Goal: Task Accomplishment & Management: Complete application form

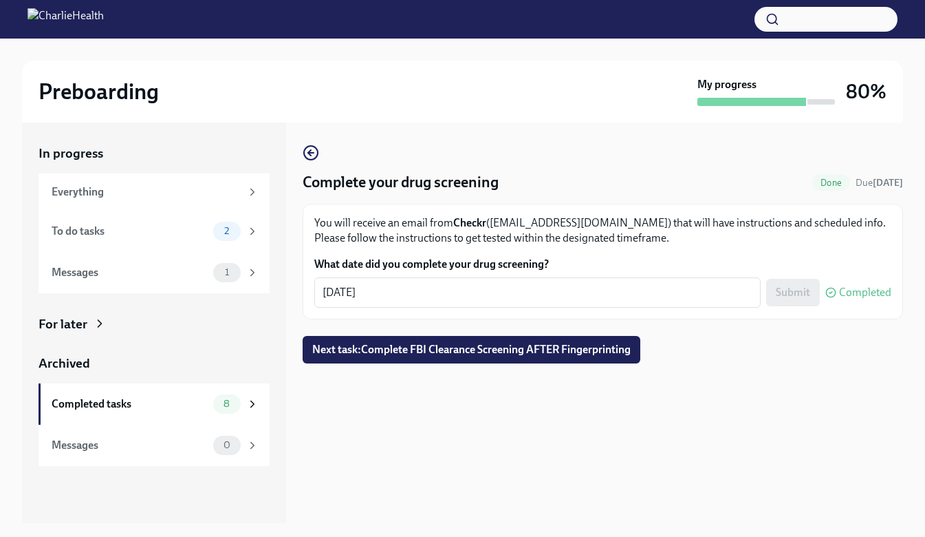
click at [151, 235] on div "To do tasks" at bounding box center [130, 231] width 156 height 15
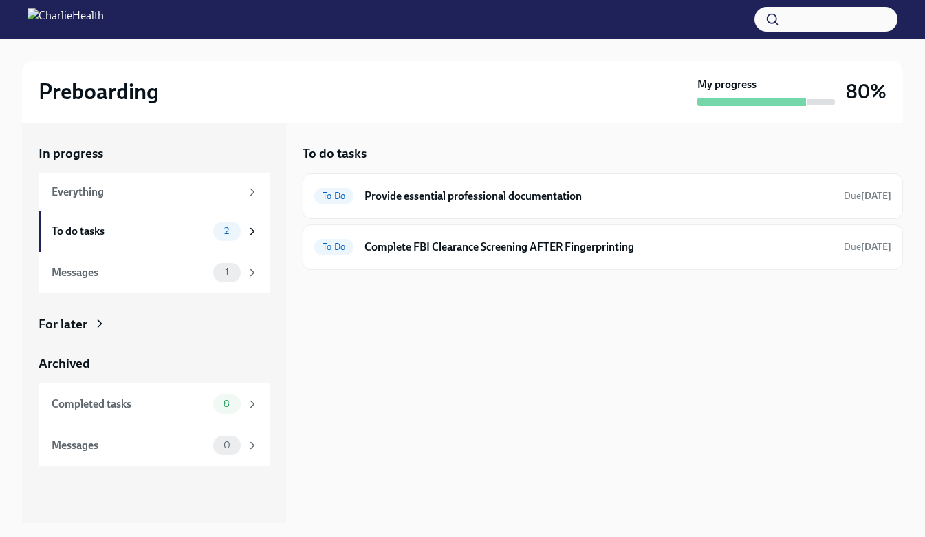
click at [515, 206] on div "To Do Provide essential professional documentation Due [DATE]" at bounding box center [602, 196] width 577 height 22
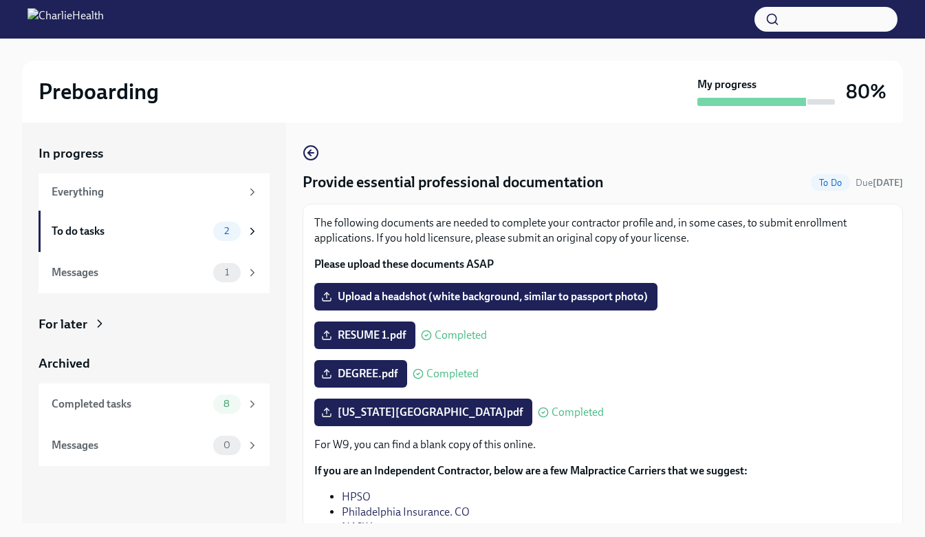
click at [480, 299] on span "Upload a headshot (white background, similar to passport photo)" at bounding box center [486, 297] width 324 height 14
click at [0, 0] on input "Upload a headshot (white background, similar to passport photo)" at bounding box center [0, 0] width 0 height 0
click at [367, 289] on label "Upload a headshot (white background, similar to passport photo)" at bounding box center [485, 297] width 343 height 28
click at [0, 0] on input "Upload a headshot (white background, similar to passport photo)" at bounding box center [0, 0] width 0 height 0
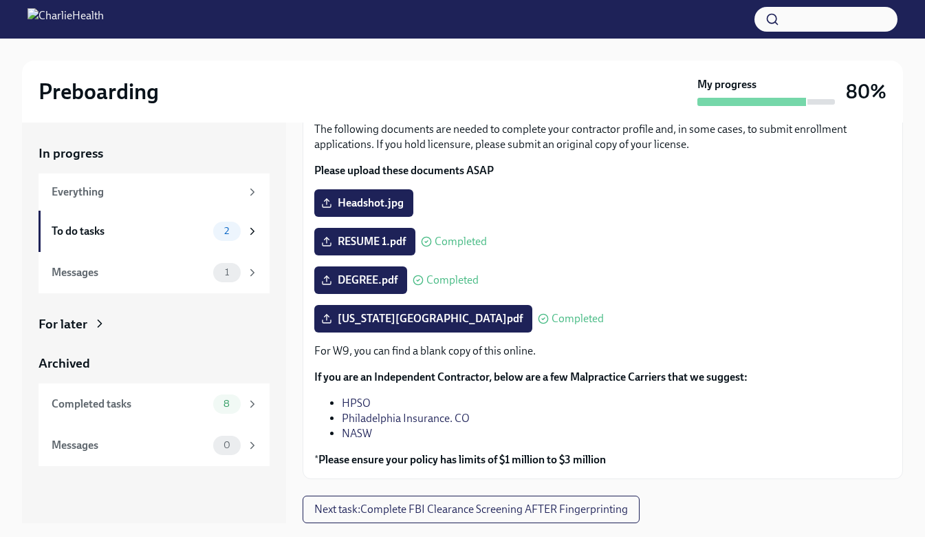
scroll to position [94, 0]
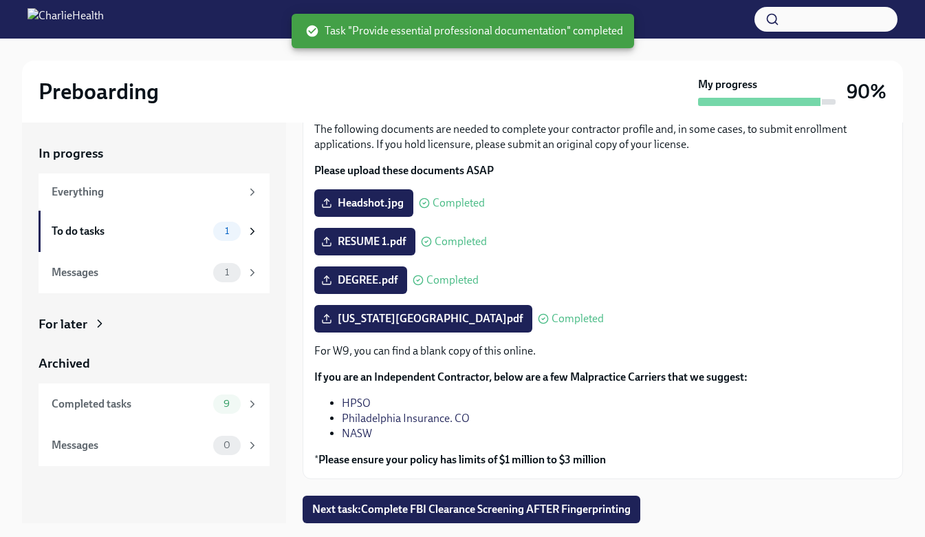
click at [359, 204] on span "Headshot.jpg" at bounding box center [364, 203] width 80 height 14
click at [0, 0] on input "Headshot.jpg" at bounding box center [0, 0] width 0 height 0
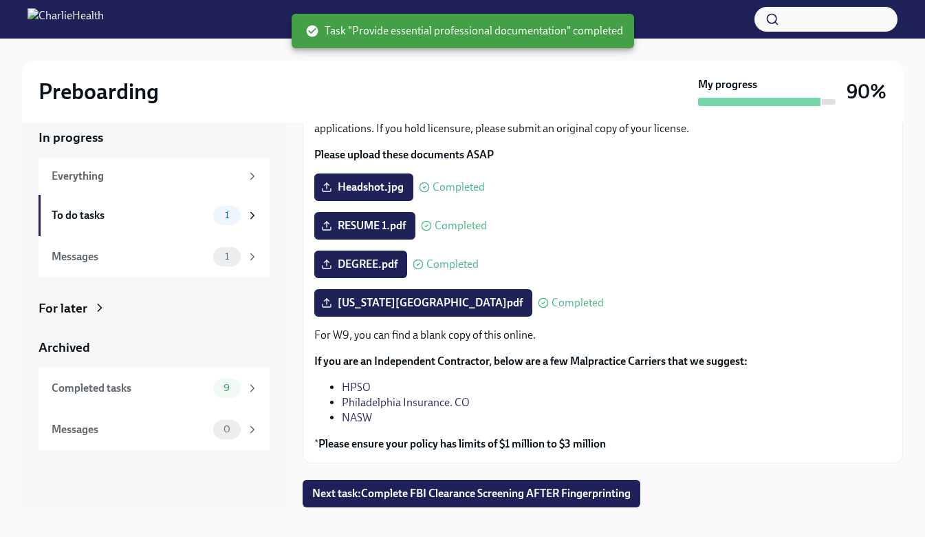
scroll to position [25, 0]
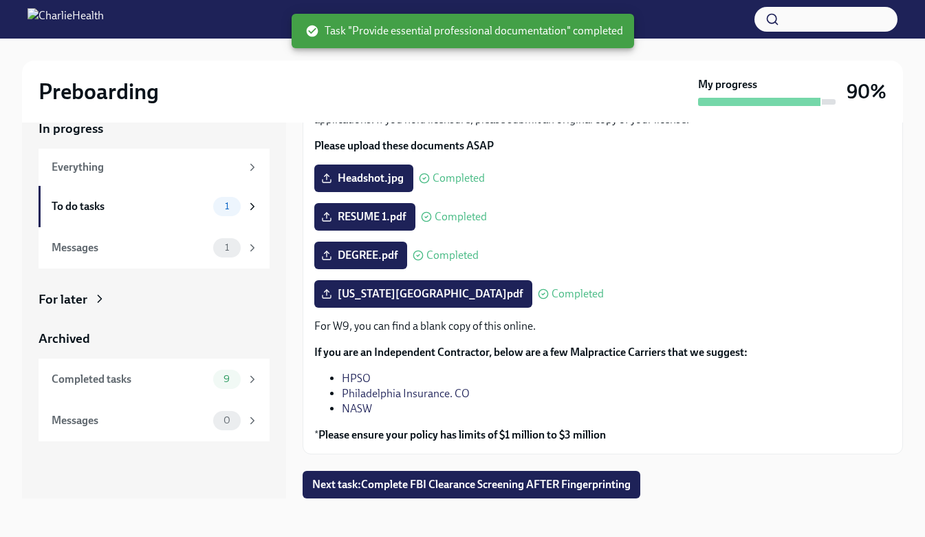
click at [474, 489] on span "Next task : Complete FBI Clearance Screening AFTER Fingerprinting" at bounding box center [471, 485] width 319 height 14
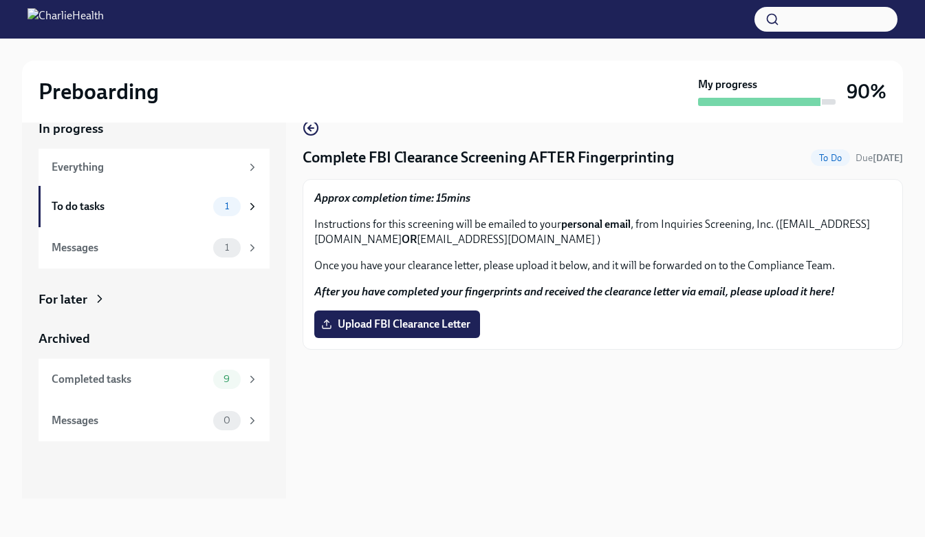
click at [89, 199] on div "To do tasks" at bounding box center [130, 206] width 156 height 15
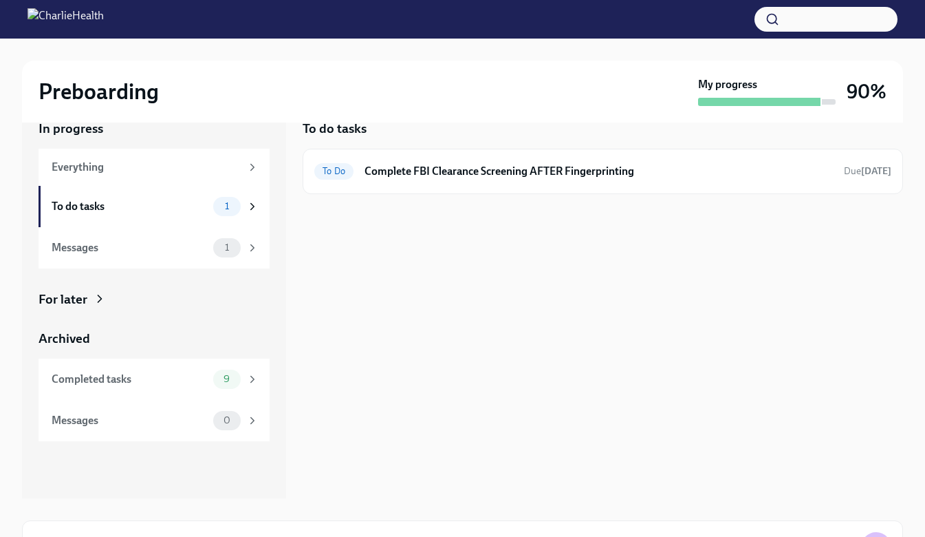
click at [552, 217] on div "To do tasks To Do Complete FBI Clearance Screening AFTER Fingerprinting Due [DA…" at bounding box center [603, 298] width 601 height 400
click at [188, 374] on div "Completed tasks" at bounding box center [130, 379] width 156 height 15
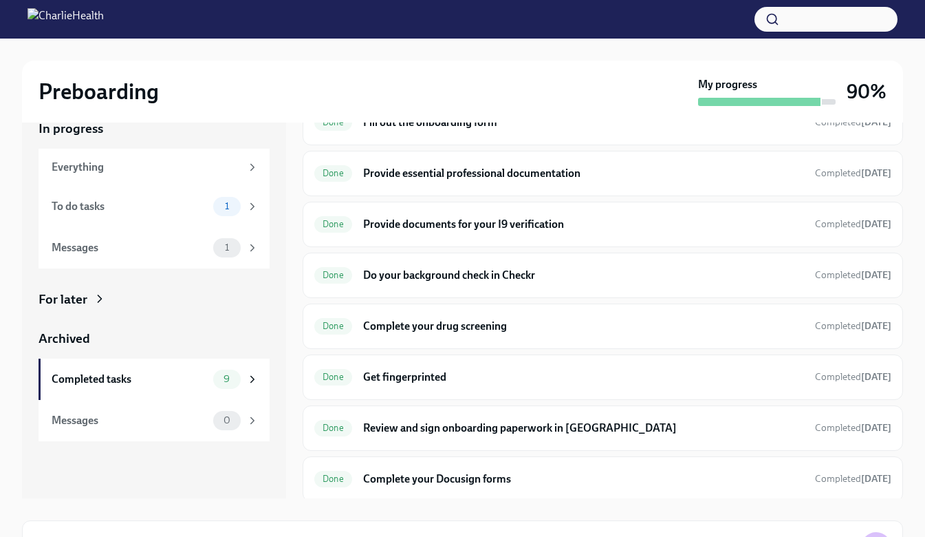
scroll to position [119, 0]
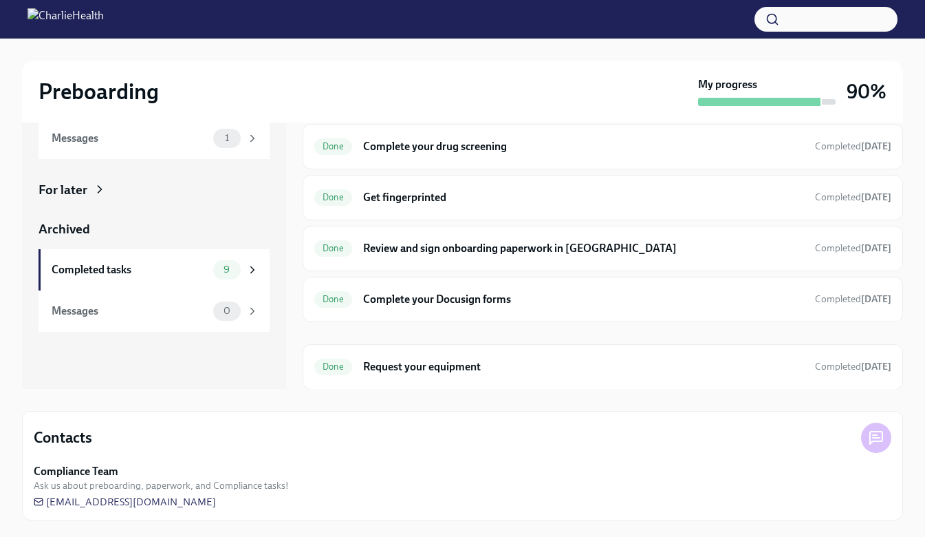
click at [471, 149] on h6 "Complete your drug screening" at bounding box center [583, 146] width 441 height 15
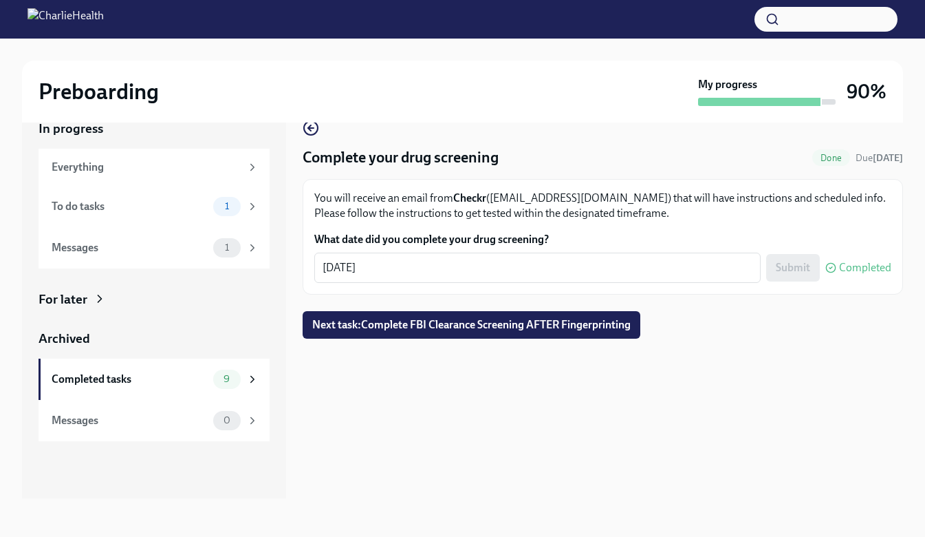
scroll to position [25, 0]
click at [671, 405] on div "Complete your drug screening Done Due [DATE] You will receive an email from Che…" at bounding box center [603, 298] width 601 height 400
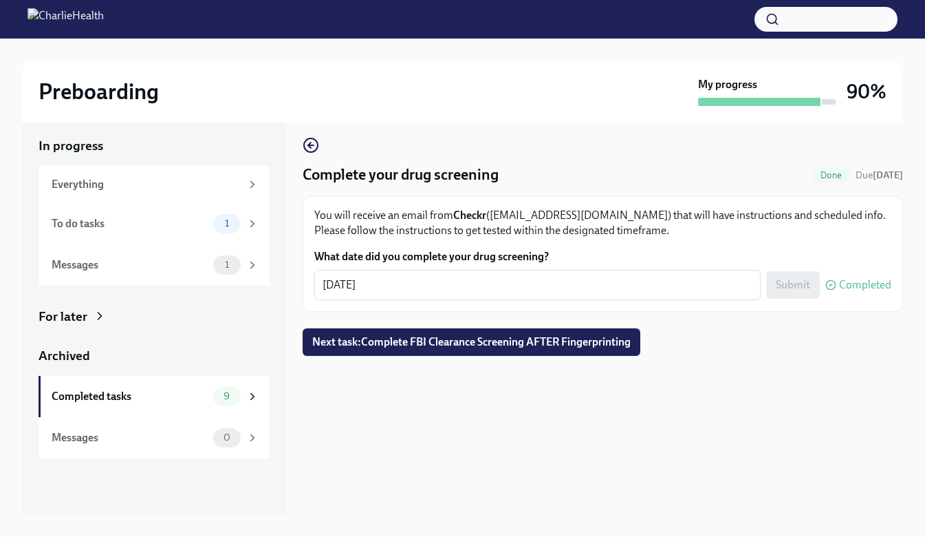
scroll to position [0, 0]
